Goal: Task Accomplishment & Management: Use online tool/utility

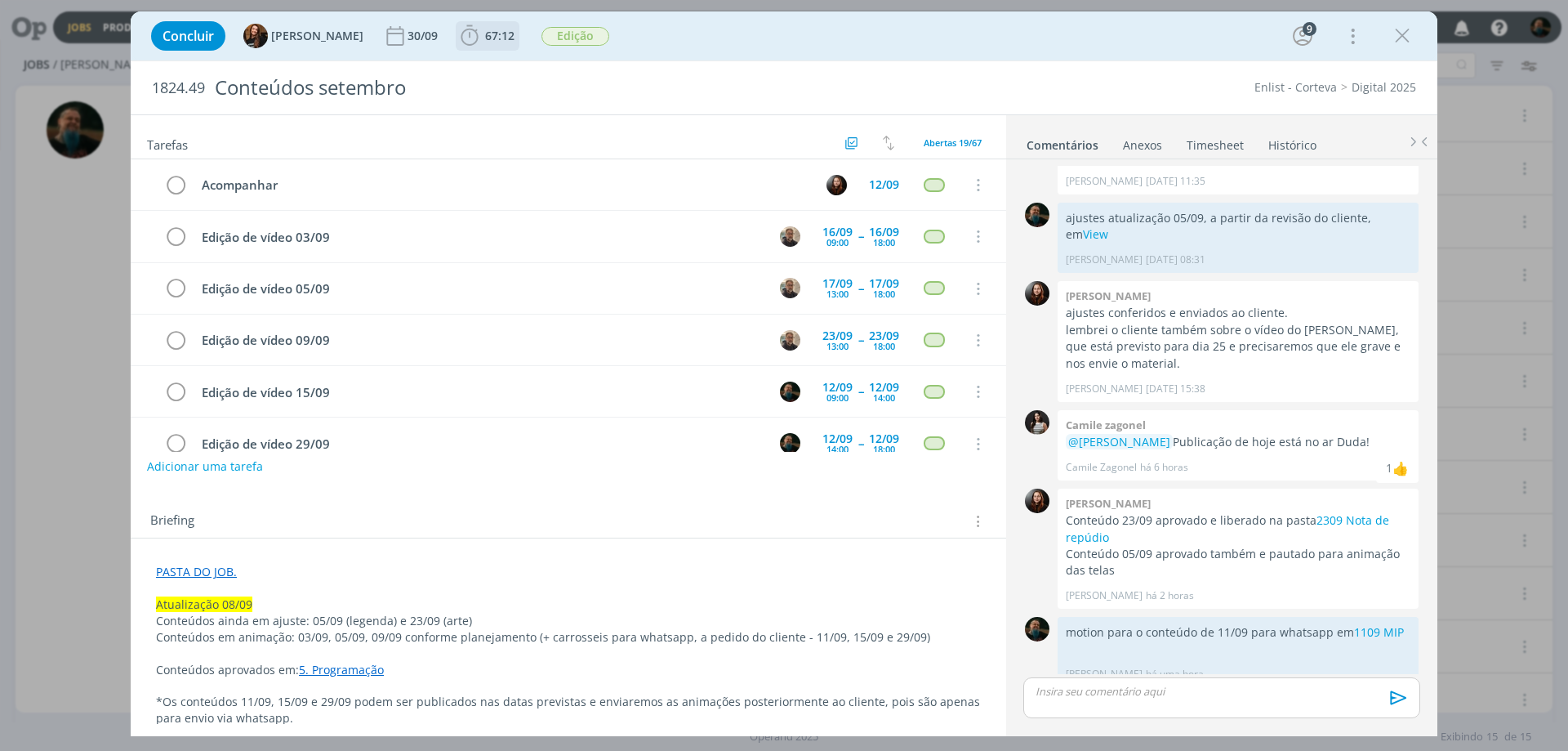
click at [485, 37] on span "67:12" at bounding box center [499, 35] width 29 height 16
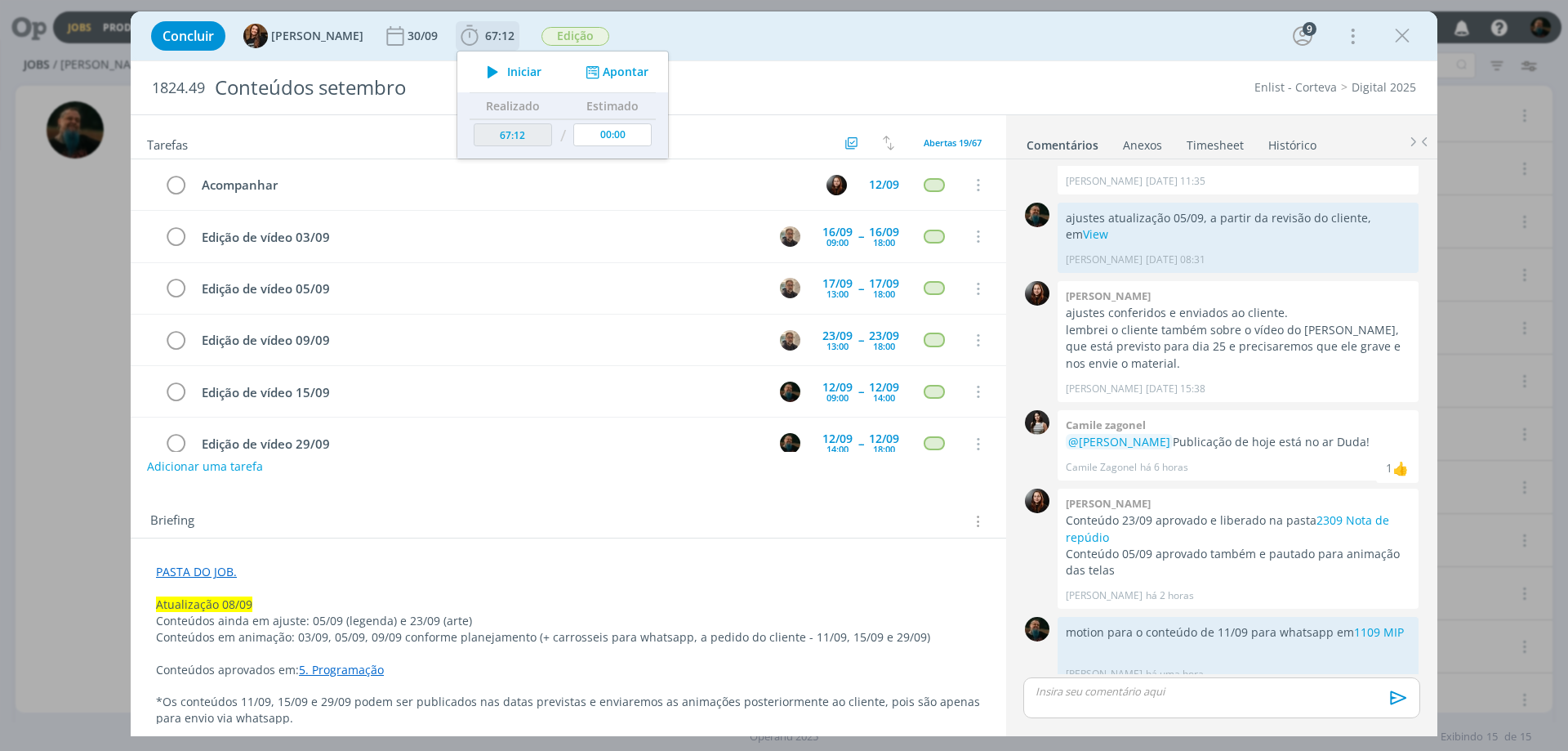
click at [626, 70] on button "Apontar" at bounding box center [615, 72] width 68 height 17
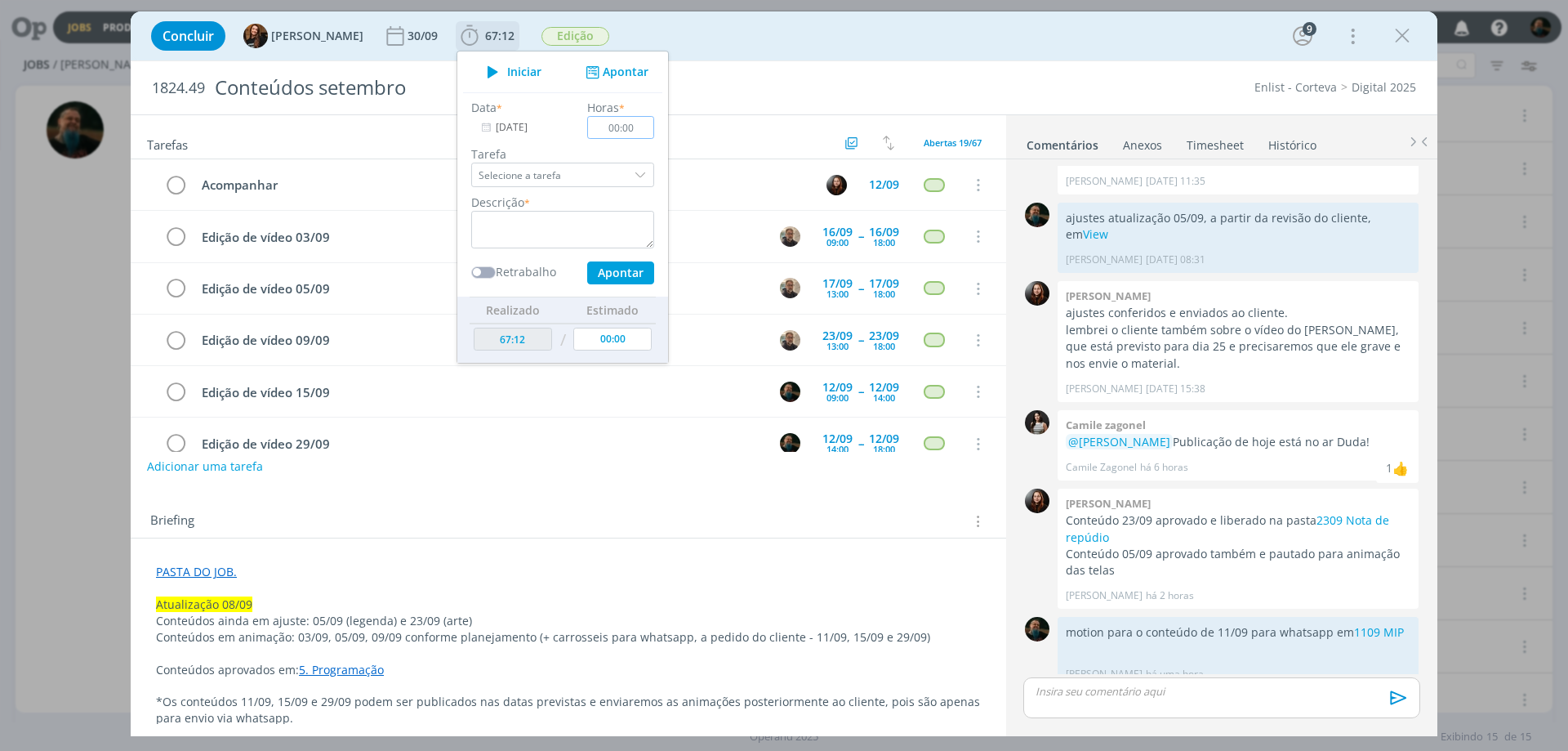
click at [602, 133] on input "00:00" at bounding box center [620, 126] width 67 height 22
type input "01:00"
click at [631, 178] on div "dialog" at bounding box center [641, 174] width 24 height 24
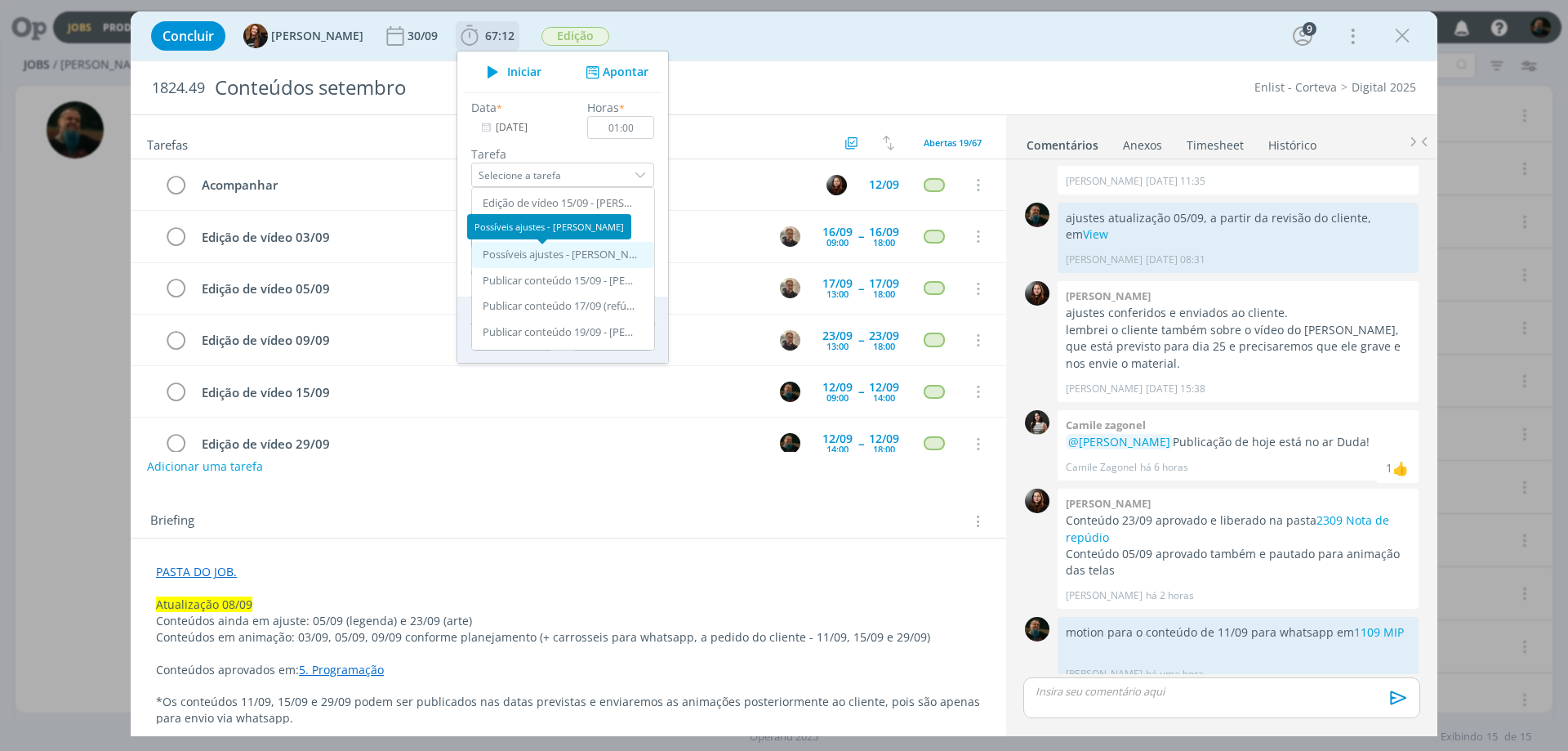
scroll to position [245, 0]
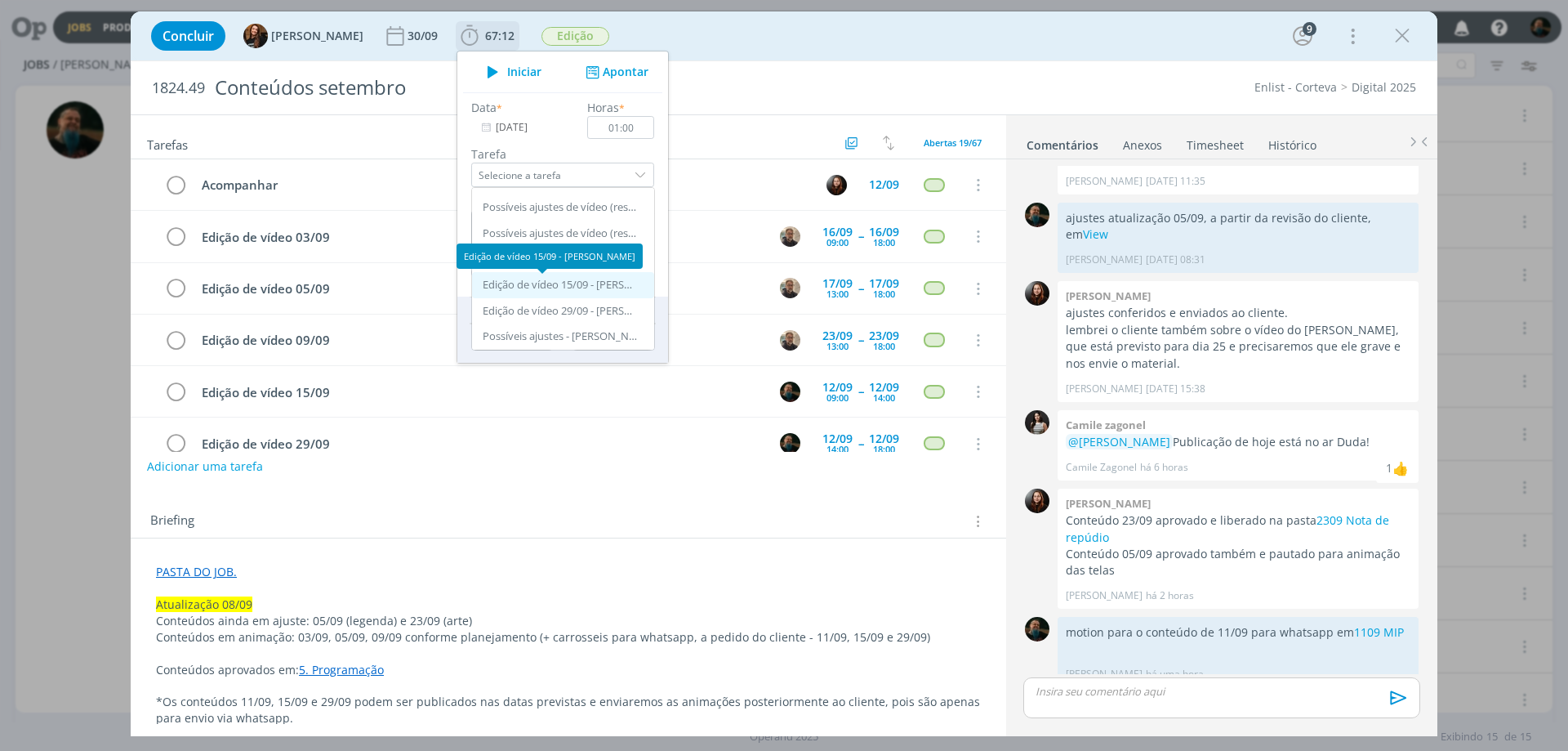
click at [571, 279] on div "Edição de vídeo 15/09 - [PERSON_NAME]" at bounding box center [560, 285] width 155 height 13
type input "Edição de vídeo 15/09"
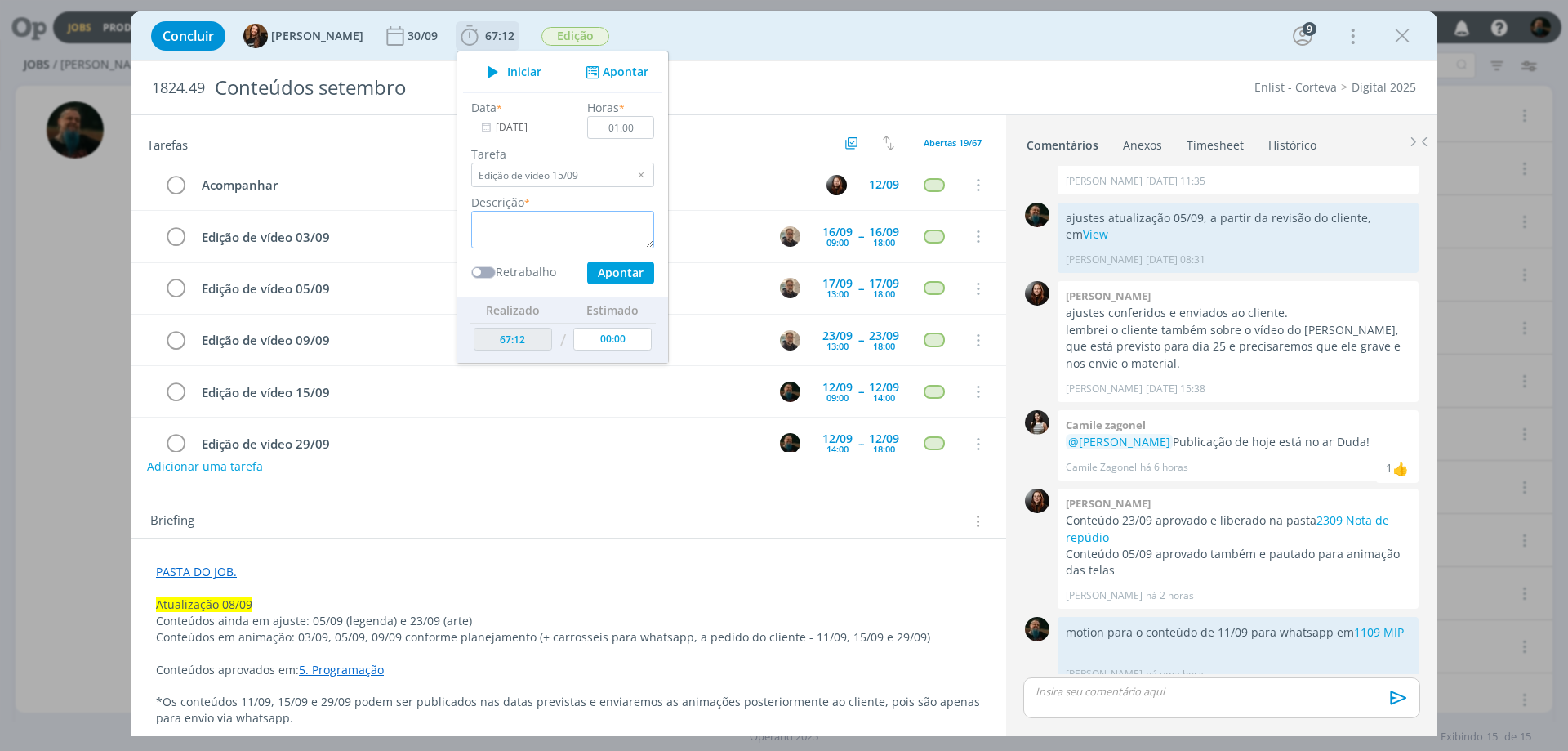
click at [560, 235] on textarea "dialog" at bounding box center [563, 229] width 183 height 37
type textarea "motion conteúdo 15/09"
click at [600, 269] on button "Apontar" at bounding box center [620, 272] width 67 height 22
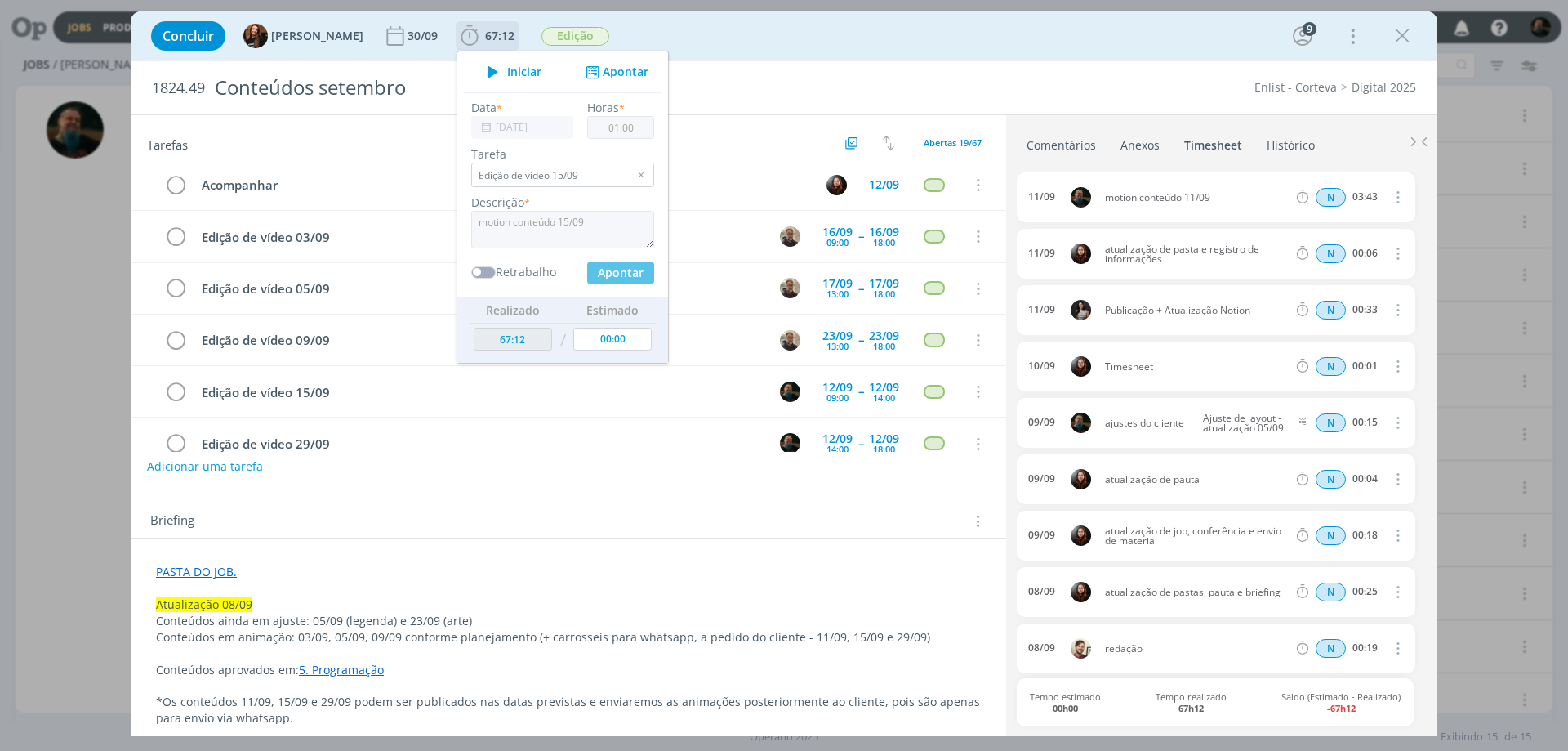
type input "68:12"
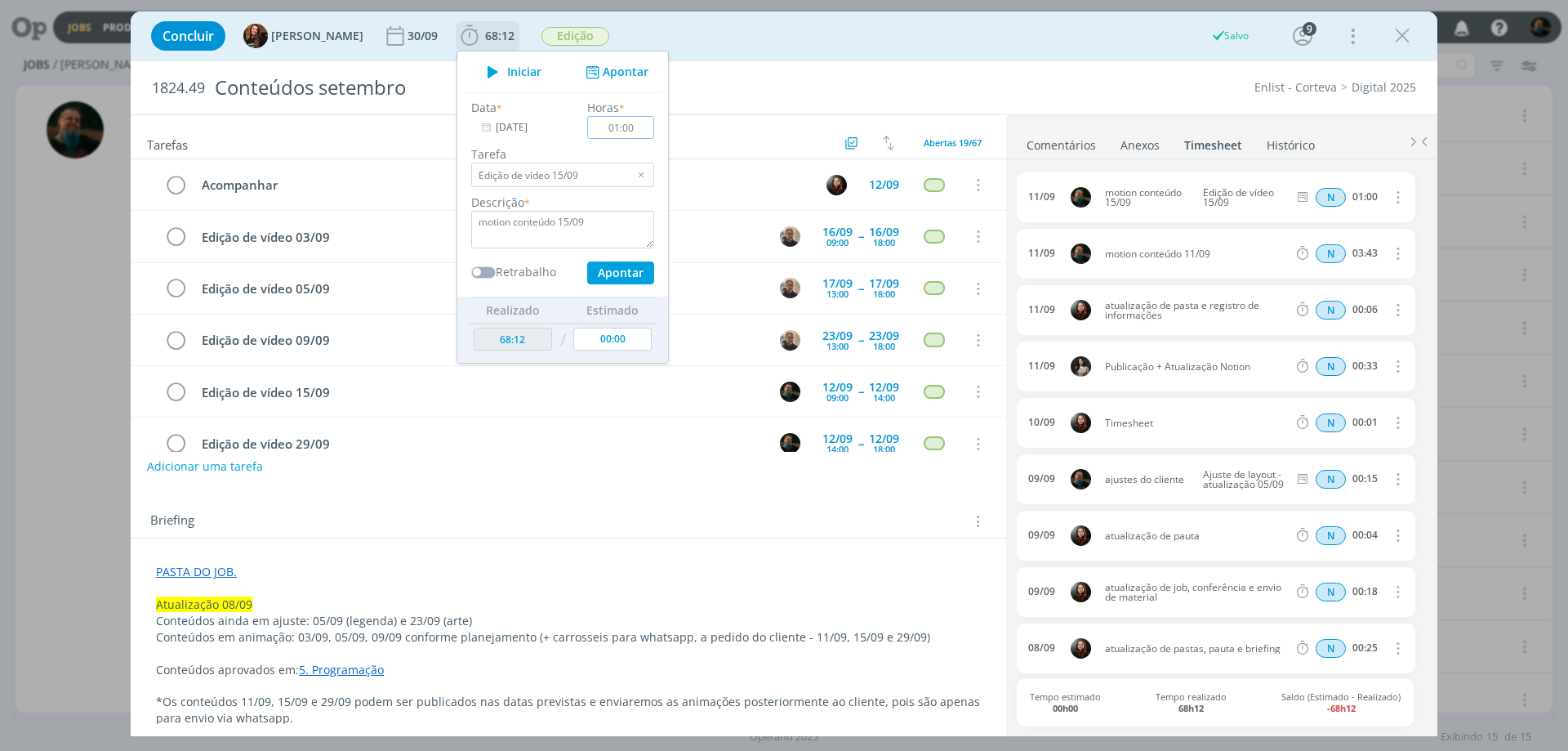
type input "00:00"
click at [1406, 39] on icon "dialog" at bounding box center [1401, 35] width 24 height 24
